Goal: Task Accomplishment & Management: Manage account settings

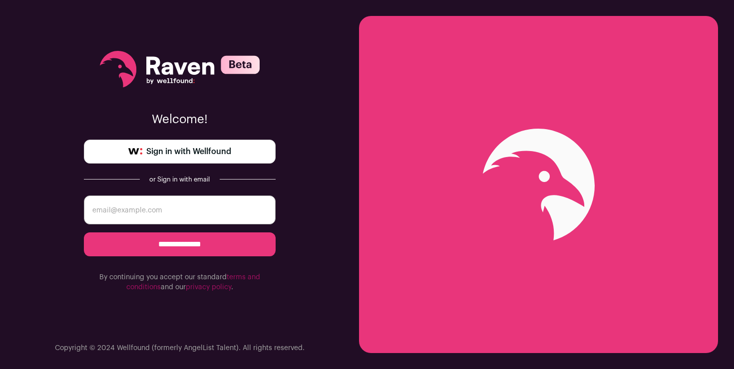
click at [172, 148] on span "Sign in with Wellfound" at bounding box center [188, 152] width 85 height 12
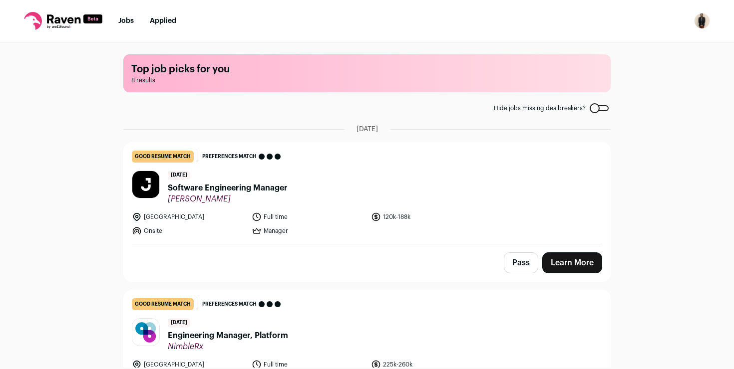
click at [183, 62] on h1 "Top job picks for you" at bounding box center [366, 69] width 471 height 14
click at [122, 19] on link "Jobs" at bounding box center [125, 20] width 15 height 7
click at [695, 20] on img "Open dropdown" at bounding box center [702, 21] width 16 height 16
click at [638, 46] on link "Settings" at bounding box center [654, 46] width 110 height 24
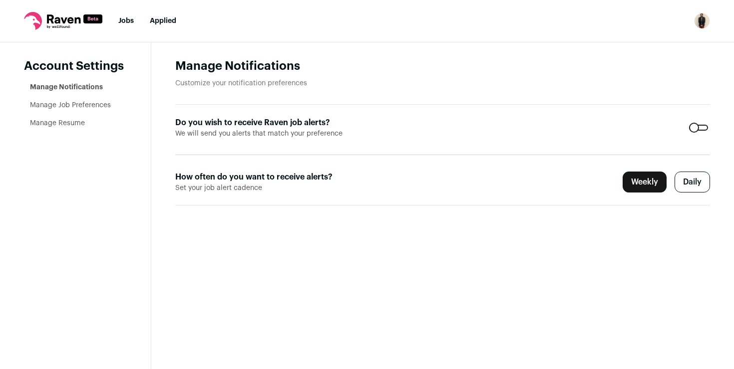
click at [63, 19] on icon at bounding box center [63, 18] width 33 height 9
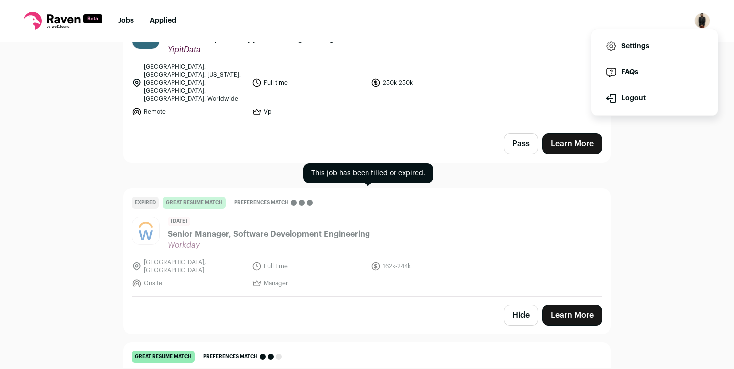
scroll to position [1014, 0]
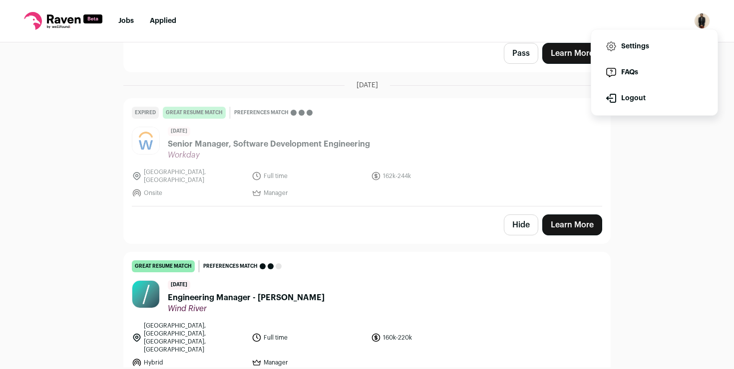
click at [695, 211] on div "Top job picks for you 8 results Hide jobs missing dealbreakers? August 26th, 20…" at bounding box center [367, 204] width 734 height 325
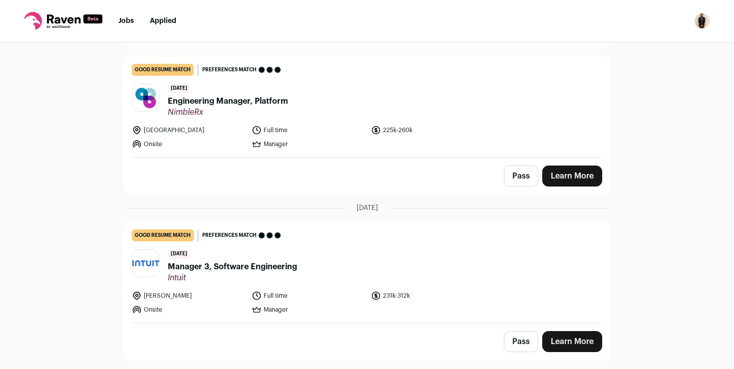
scroll to position [0, 0]
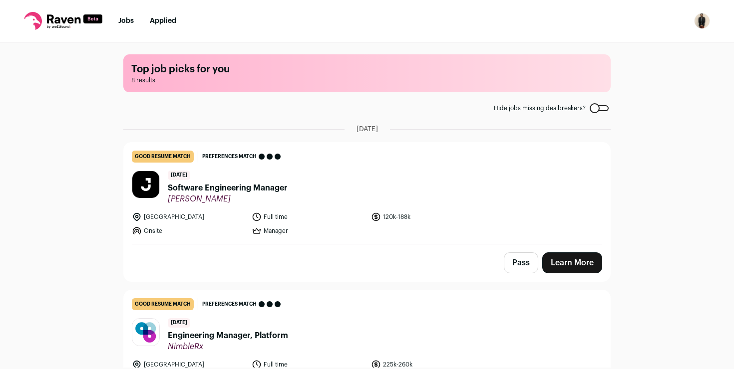
click at [378, 125] on span "August 26th, 2025" at bounding box center [366, 129] width 21 height 10
click at [53, 13] on icon at bounding box center [63, 21] width 78 height 18
click at [698, 22] on img "Open dropdown" at bounding box center [702, 21] width 16 height 16
click at [637, 48] on link "Settings" at bounding box center [654, 46] width 110 height 24
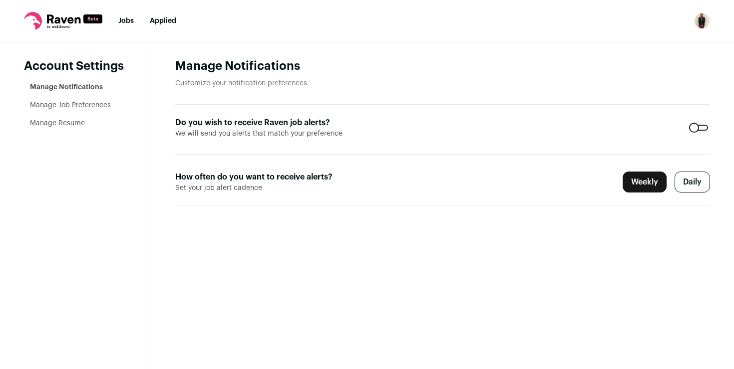
click at [94, 109] on li "Manage Job Preferences" at bounding box center [78, 105] width 97 height 10
click at [92, 105] on link "Manage Job Preferences" at bounding box center [70, 105] width 81 height 7
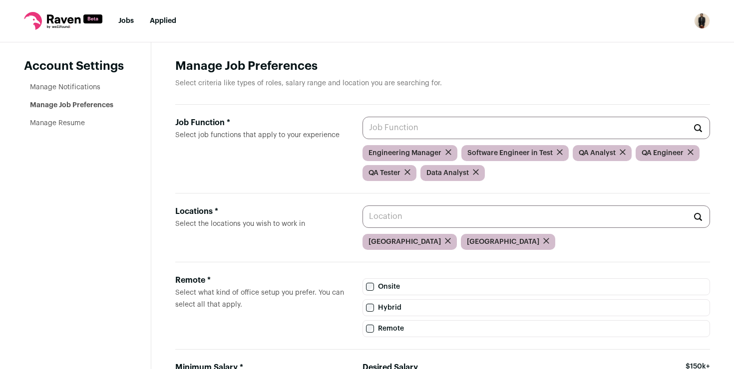
click at [412, 130] on input "Job Function * Select job functions that apply to your experience" at bounding box center [535, 128] width 347 height 22
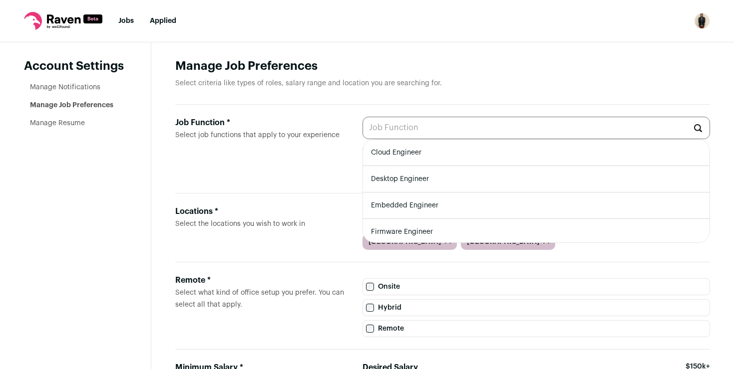
click at [112, 202] on aside "Account Settings Manage Notifications Manage Job Preferences Manage Resume" at bounding box center [75, 287] width 151 height 491
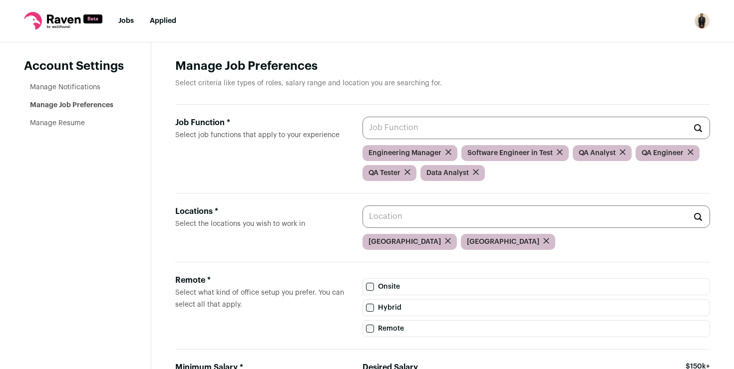
click at [446, 151] on icon "submit" at bounding box center [448, 152] width 5 height 5
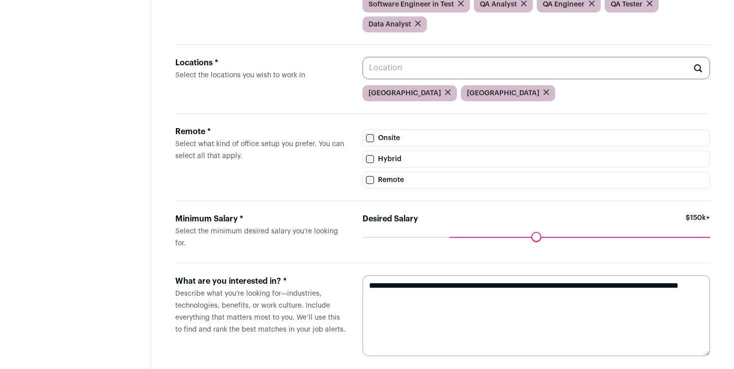
scroll to position [150, 0]
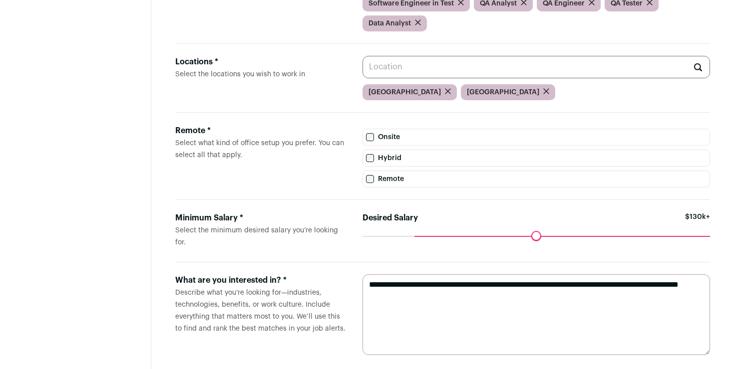
drag, startPoint x: 452, startPoint y: 237, endPoint x: 417, endPoint y: 237, distance: 35.4
click at [417, 236] on input "Desired Salary" at bounding box center [535, 236] width 347 height 0
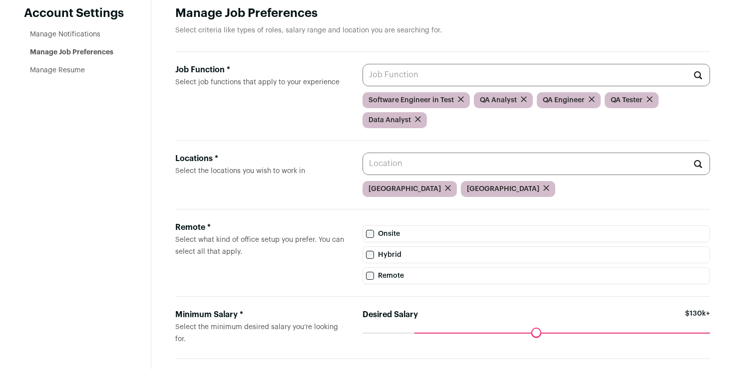
scroll to position [52, 0]
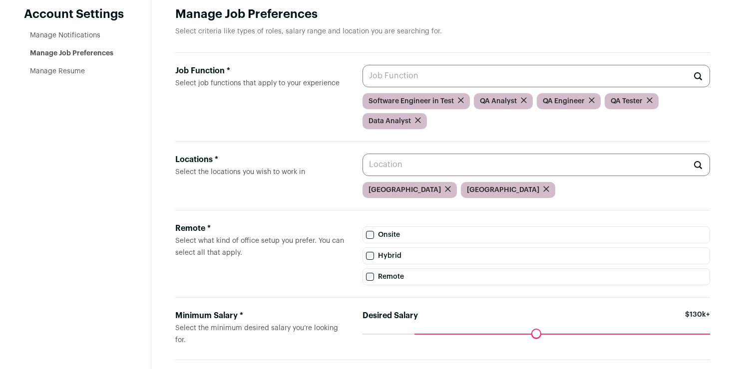
click at [425, 74] on input "Job Function * Select job functions that apply to your experience" at bounding box center [535, 76] width 347 height 22
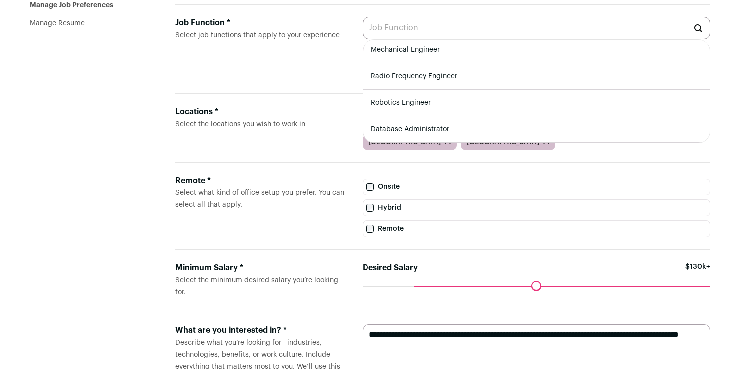
scroll to position [0, 0]
click at [285, 98] on div "Locations * Select the locations you wish to work in United States Canada" at bounding box center [442, 128] width 534 height 69
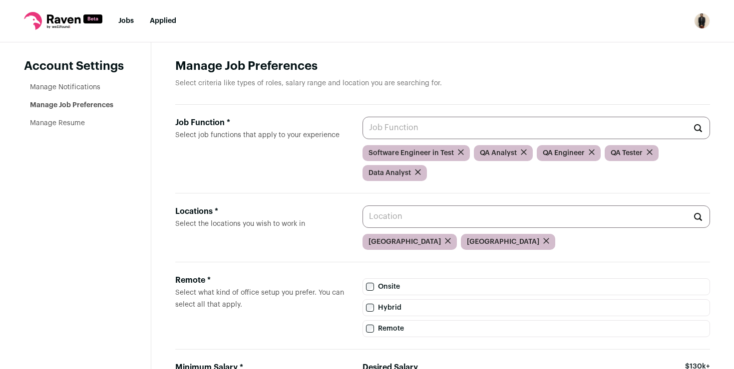
click at [444, 122] on input "Job Function * Select job functions that apply to your experience" at bounding box center [535, 128] width 347 height 22
click at [277, 156] on label "Job Function * Select job functions that apply to your experience" at bounding box center [260, 149] width 171 height 64
click at [362, 139] on input "Job Function * Select job functions that apply to your experience" at bounding box center [535, 128] width 347 height 22
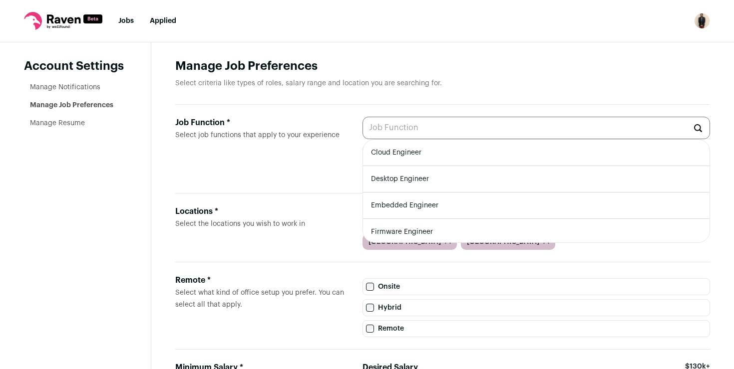
click at [408, 128] on input "Job Function * Select job functions that apply to your experience" at bounding box center [535, 128] width 347 height 22
click at [302, 152] on label "Job Function * Select job functions that apply to your experience" at bounding box center [260, 149] width 171 height 64
click at [362, 139] on input "Job Function * Select job functions that apply to your experience" at bounding box center [535, 128] width 347 height 22
click at [480, 46] on main "Manage Job Preferences Select criteria like types of roles, salary range and lo…" at bounding box center [442, 287] width 582 height 491
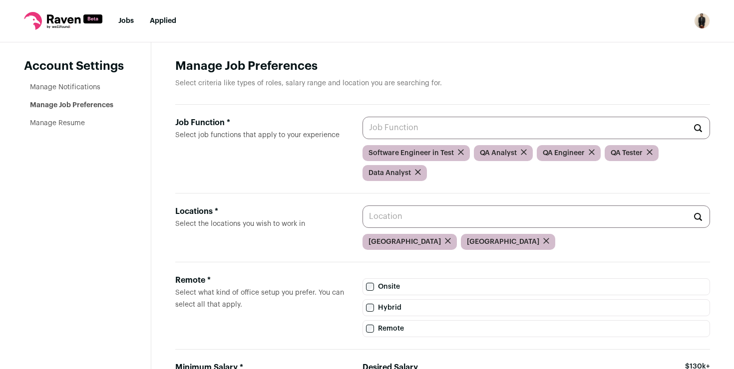
click at [402, 126] on input "Job Function * Select job functions that apply to your experience" at bounding box center [535, 128] width 347 height 22
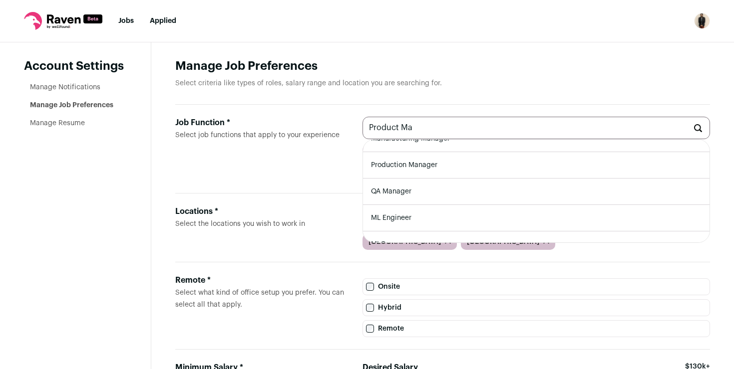
scroll to position [162, 0]
click at [406, 177] on li "QA Manager" at bounding box center [536, 176] width 346 height 26
type input "QA Manager"
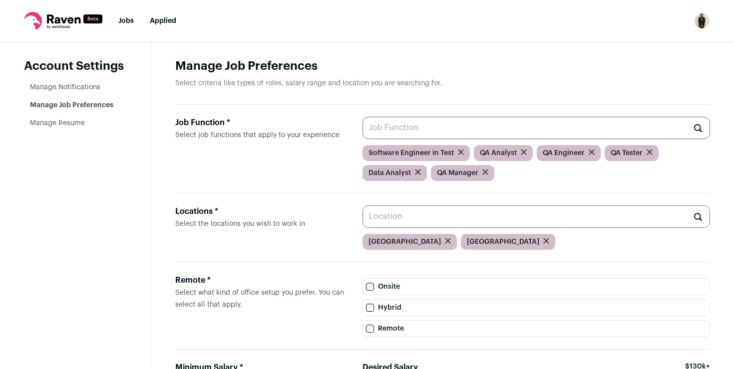
click at [465, 124] on input "Job Function * Select job functions that apply to your experience" at bounding box center [535, 128] width 347 height 22
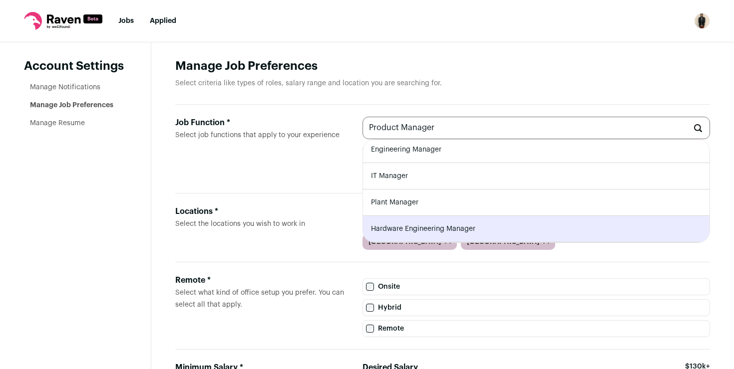
scroll to position [29, 0]
click at [396, 130] on input "Product Manager" at bounding box center [535, 128] width 347 height 22
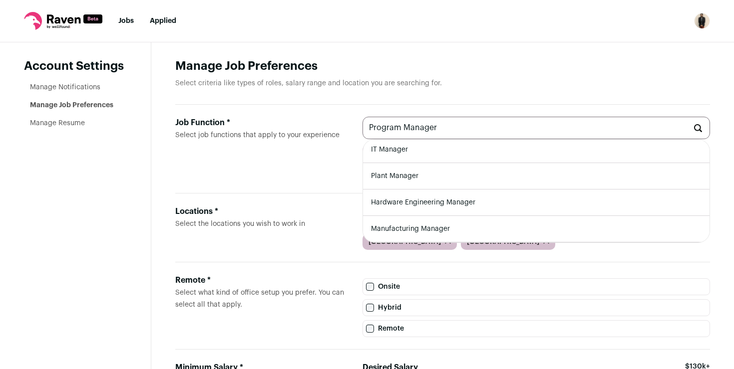
scroll to position [0, 0]
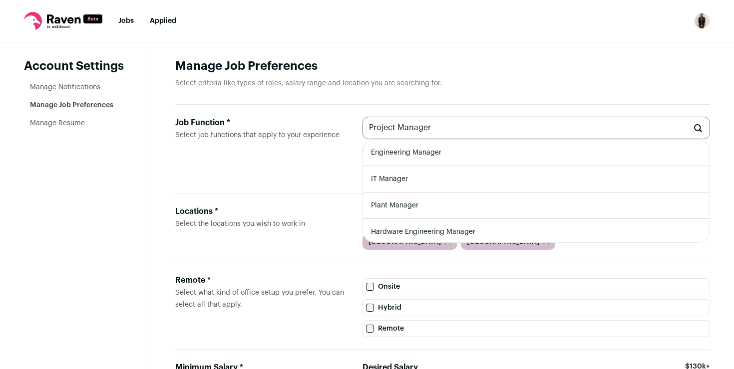
click at [426, 126] on input "Project Manager" at bounding box center [535, 128] width 347 height 22
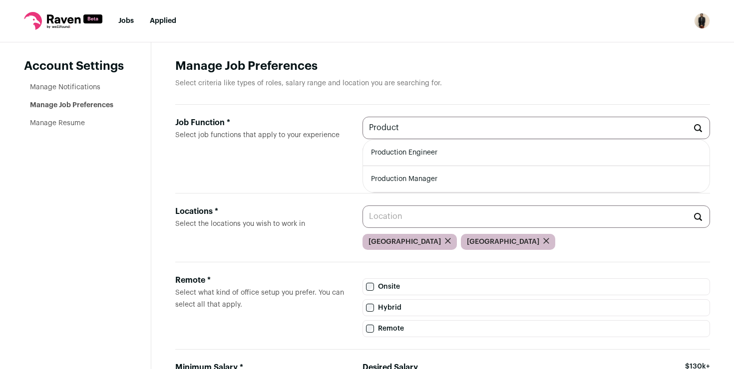
click at [410, 131] on input "Product" at bounding box center [535, 128] width 347 height 22
type input "Product Manager"
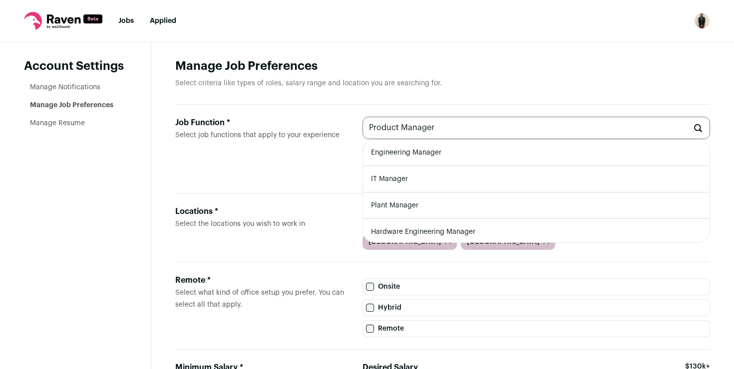
click at [403, 128] on input "Product Manager" at bounding box center [535, 128] width 347 height 22
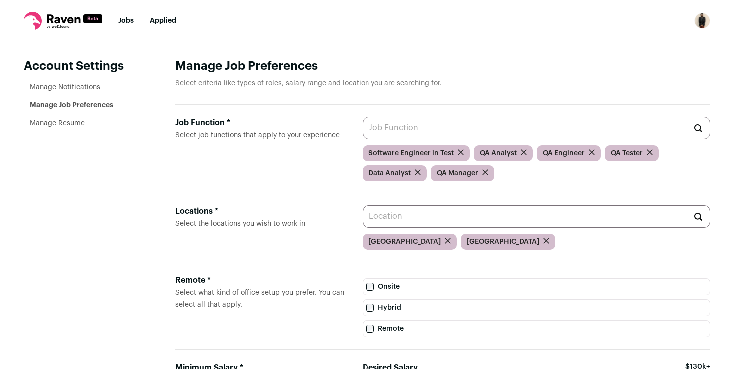
click at [336, 157] on label "Job Function * Select job functions that apply to your experience" at bounding box center [260, 149] width 171 height 64
click at [362, 139] on input "Job Function * Select job functions that apply to your experience" at bounding box center [535, 128] width 347 height 22
click at [484, 39] on nav "Jobs Applied Settings Notifications Preferences Resume FAQs Logout" at bounding box center [367, 21] width 734 height 42
click at [57, 123] on link "Manage Resume" at bounding box center [57, 123] width 55 height 7
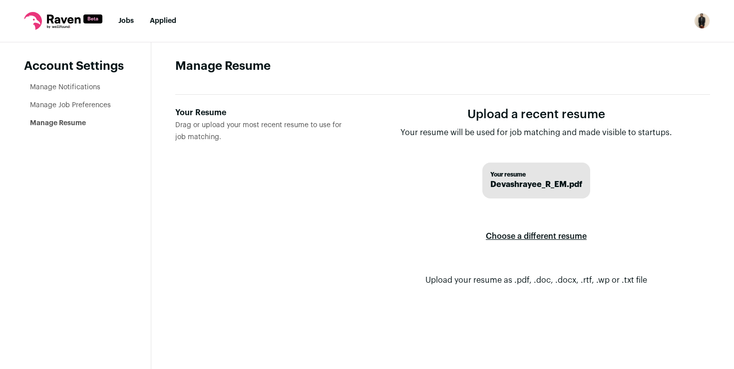
click at [547, 237] on label "Choose a different resume" at bounding box center [536, 237] width 101 height 28
click at [0, 0] on input "Your Resume Drag or upload your most recent resume to use for job matching." at bounding box center [0, 0] width 0 height 0
click at [285, 175] on label "Your Resume Drag or upload your most recent resume to use for job matching." at bounding box center [260, 205] width 171 height 196
click at [0, 0] on input "Your Resume Drag or upload your most recent resume to use for job matching." at bounding box center [0, 0] width 0 height 0
